Goal: Transaction & Acquisition: Purchase product/service

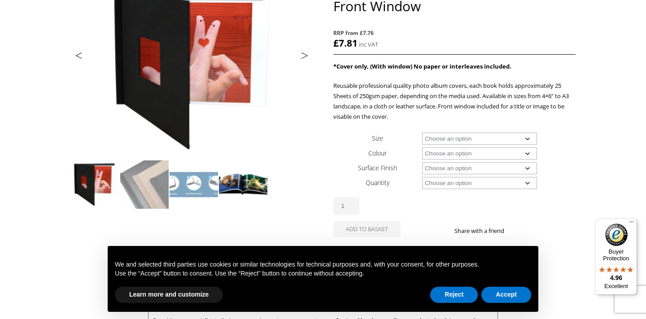
click at [246, 185] on img at bounding box center [243, 185] width 48 height 48
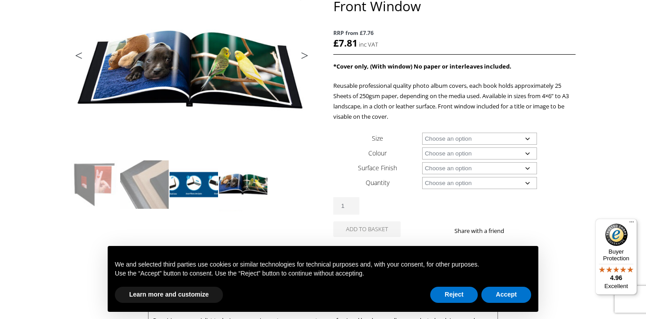
click at [204, 188] on img at bounding box center [194, 185] width 48 height 48
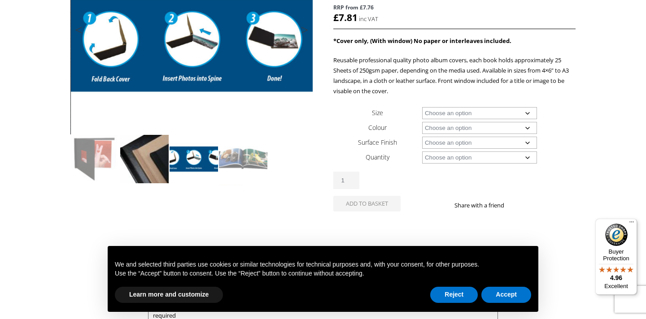
scroll to position [167, 0]
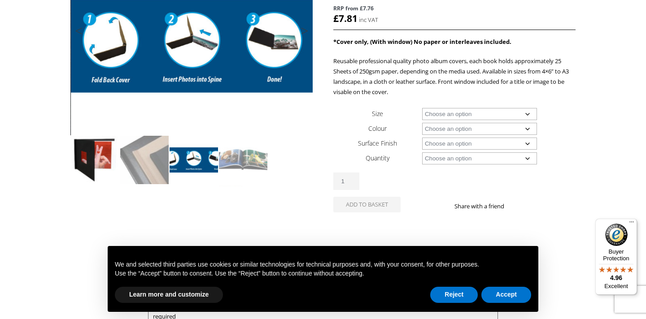
click at [113, 162] on img at bounding box center [95, 160] width 48 height 48
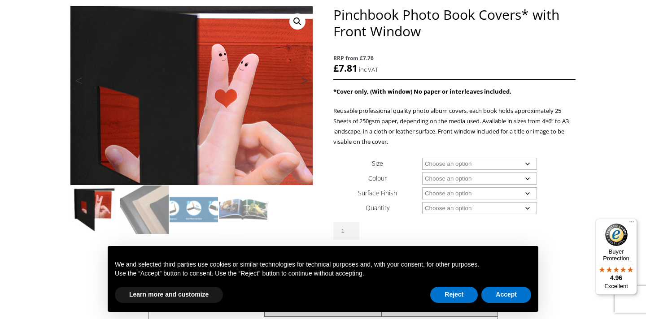
scroll to position [145, 0]
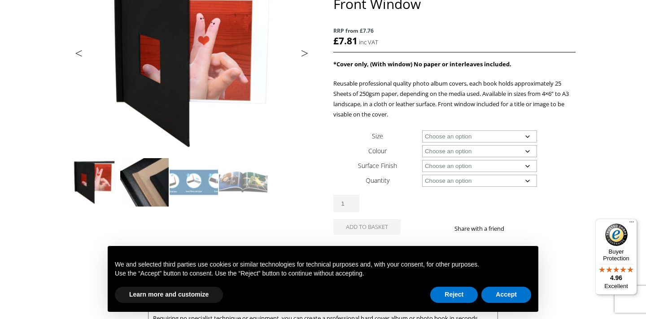
click at [154, 193] on img at bounding box center [144, 182] width 48 height 48
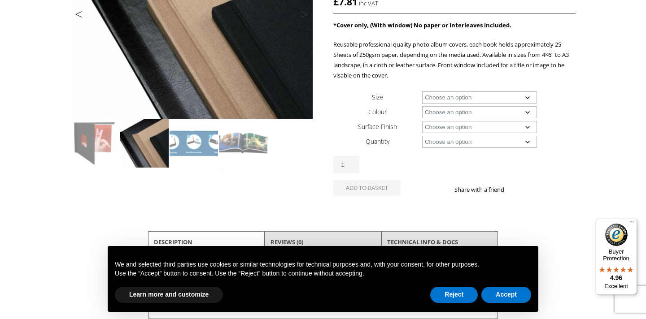
scroll to position [194, 0]
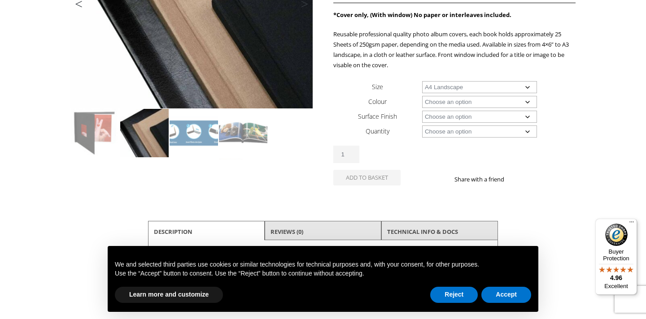
select select "a4-landscape"
select select "black"
select select "a4-landscape"
select select "leather"
select select "a4-landscape"
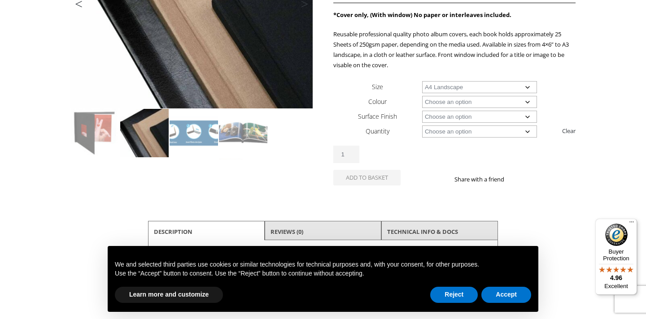
select select "1-book"
select select "a4-landscape"
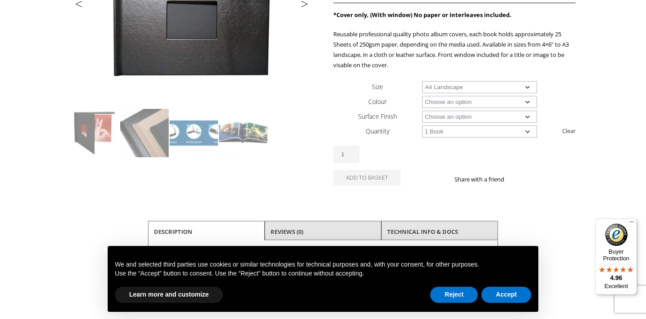
click at [442, 138] on td "Choose an option 1 Book 5 Books Clear" at bounding box center [498, 131] width 153 height 15
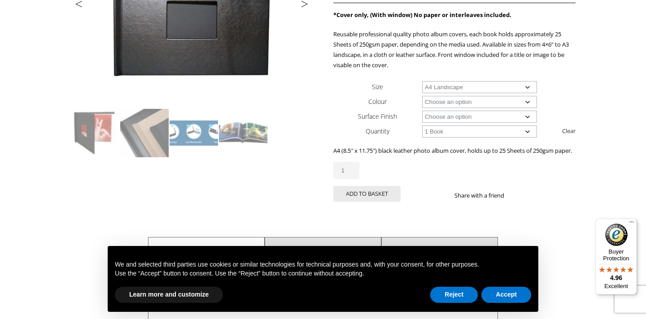
select select "5-books"
select select "a4-landscape"
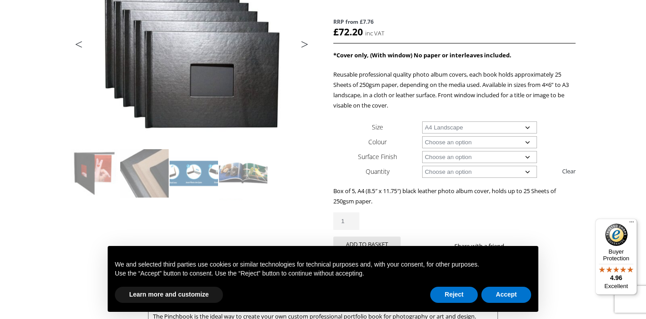
scroll to position [153, 0]
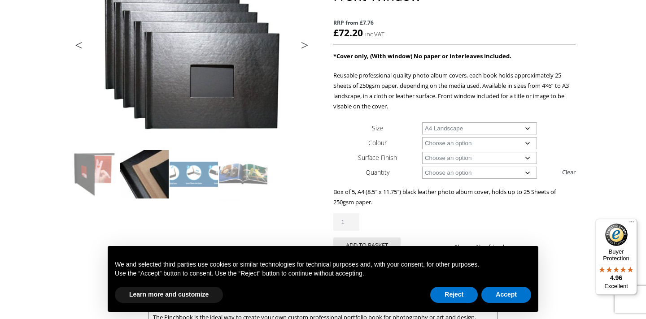
click at [156, 184] on img at bounding box center [144, 174] width 48 height 48
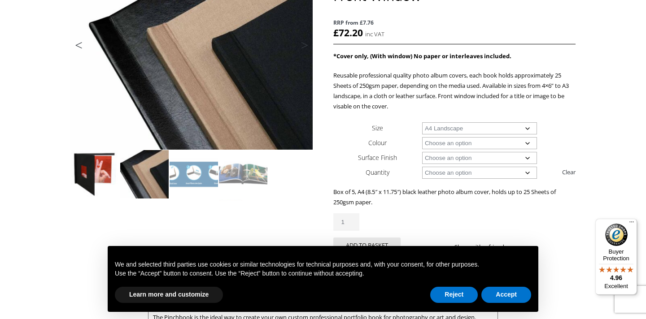
click at [104, 184] on img at bounding box center [95, 174] width 48 height 48
